Goal: Navigation & Orientation: Find specific page/section

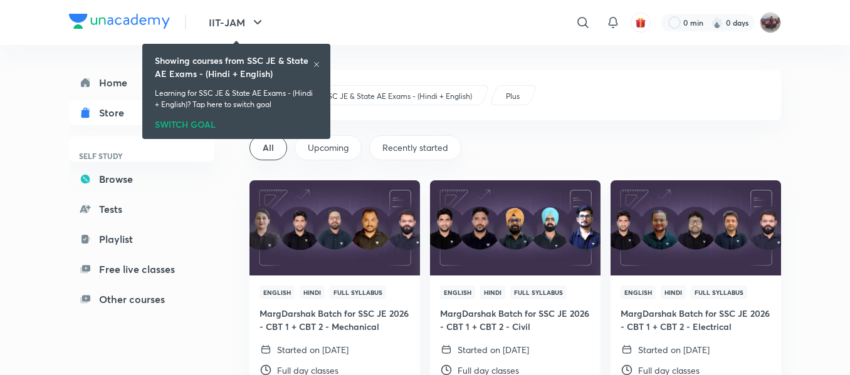
click at [115, 115] on div "Store" at bounding box center [115, 112] width 33 height 15
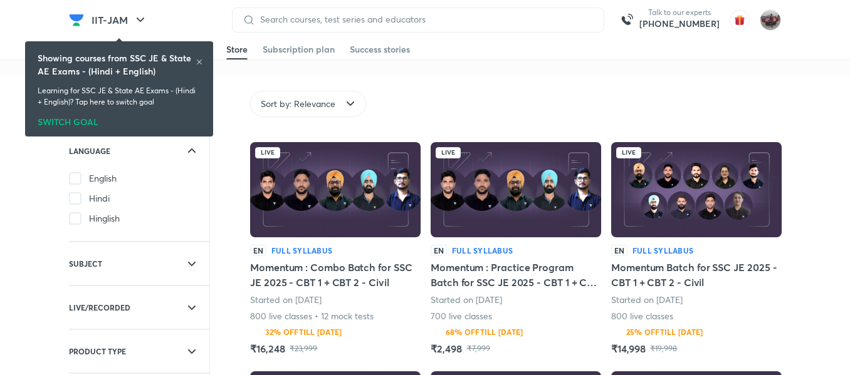
click at [197, 62] on icon at bounding box center [199, 62] width 8 height 8
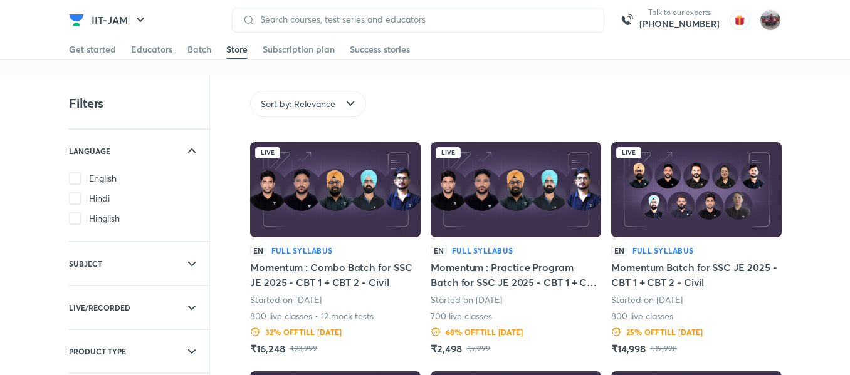
click at [341, 100] on div "Sort by: Relevance" at bounding box center [308, 104] width 116 height 26
click at [503, 109] on div "Sort by: Relevance" at bounding box center [518, 104] width 536 height 26
